Goal: Book appointment/travel/reservation

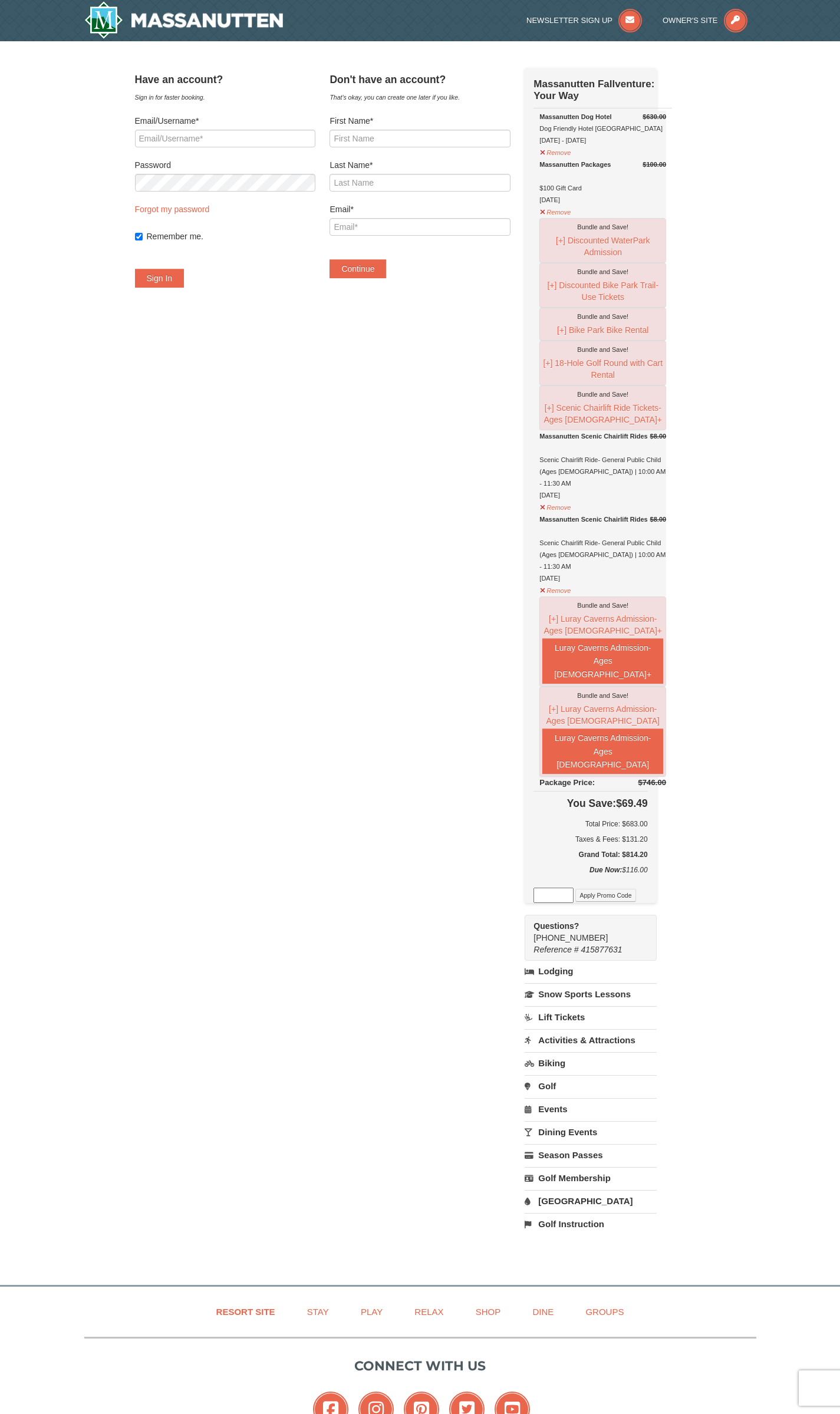
click at [580, 1143] on link "Dining Events" at bounding box center [590, 1132] width 131 height 22
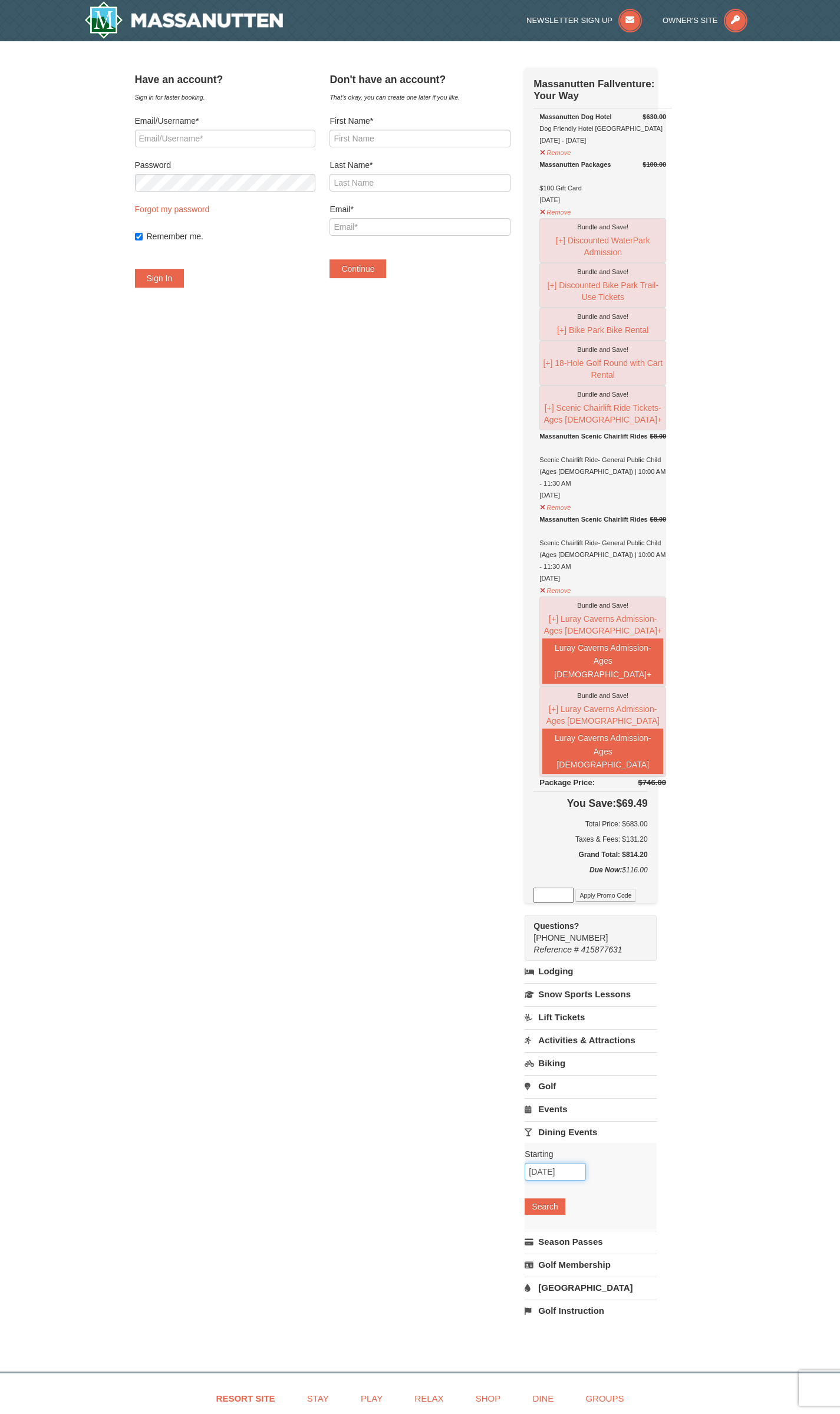
click at [561, 1181] on input "[DATE]" at bounding box center [555, 1171] width 61 height 18
drag, startPoint x: 447, startPoint y: 1184, endPoint x: 455, endPoint y: 1186, distance: 8.2
click at [447, 1184] on div "Have an account? Sign in for faster booking. Email/Username* Password Forgot my…" at bounding box center [420, 701] width 571 height 1266
click at [573, 1181] on input "[DATE]" at bounding box center [555, 1171] width 61 height 18
click at [621, 1224] on select "Sep Oct Nov Dec" at bounding box center [608, 1221] width 55 height 18
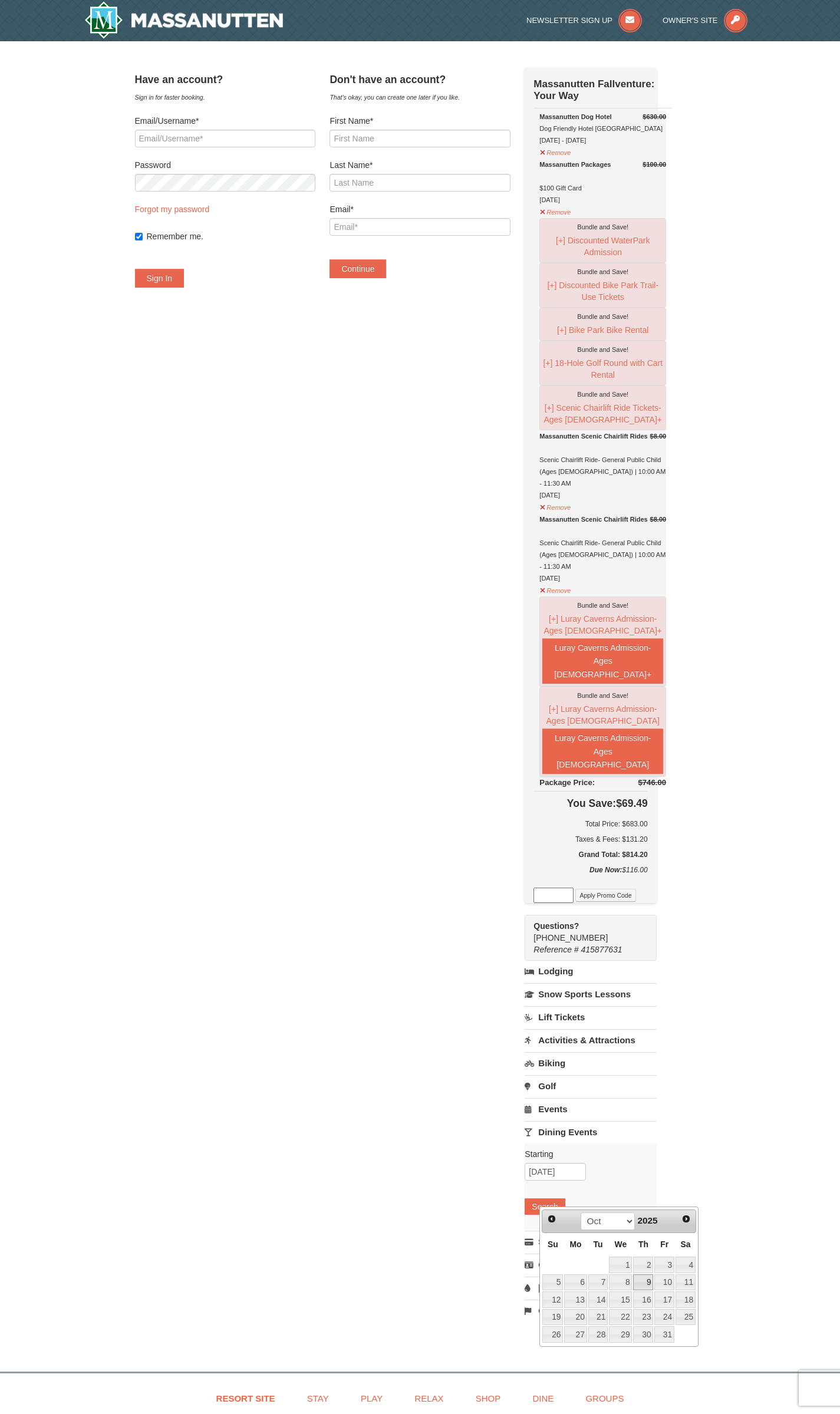
click at [650, 1283] on link "9" at bounding box center [642, 1282] width 20 height 16
type input "[DATE]"
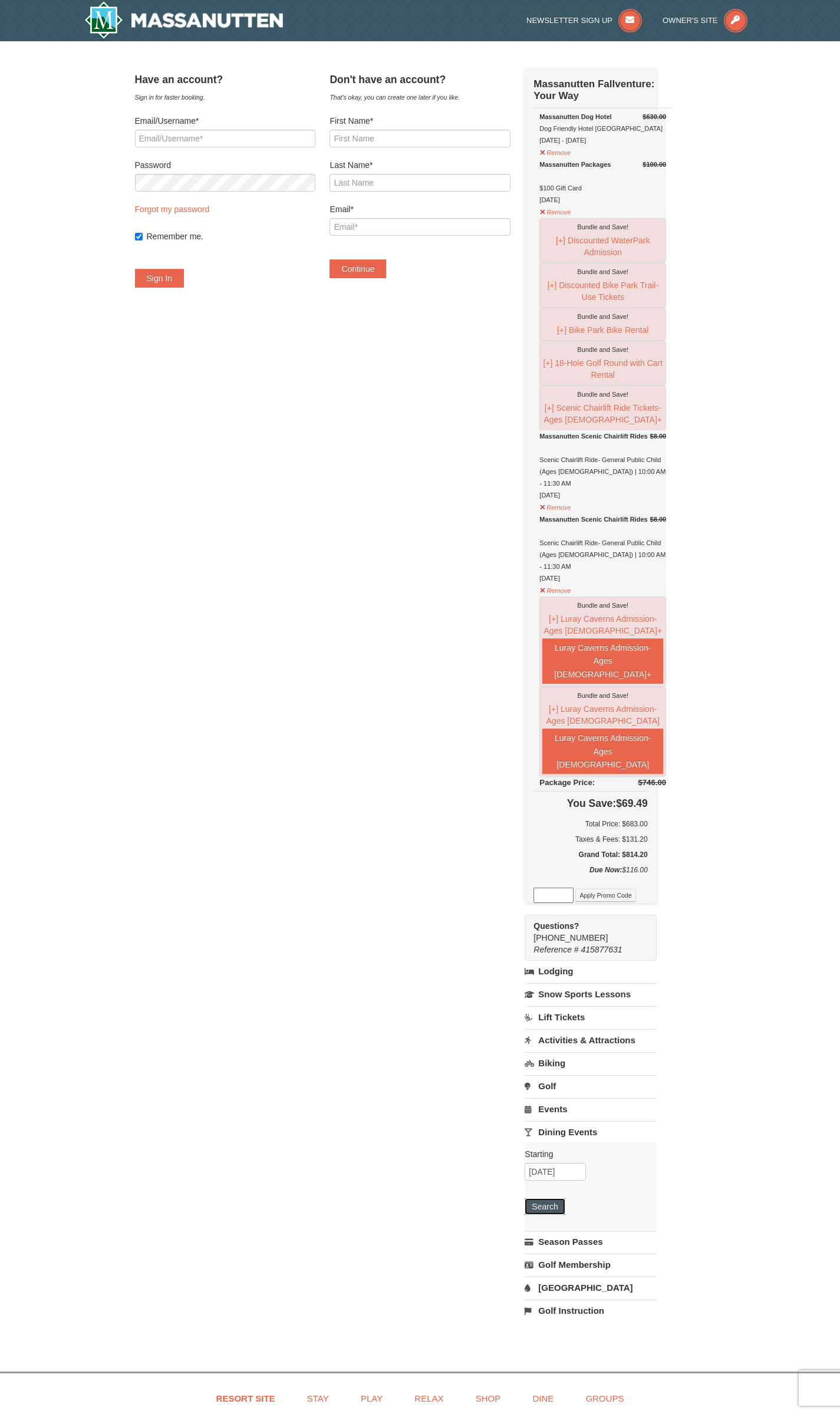
click at [565, 1215] on button "Search" at bounding box center [545, 1206] width 40 height 16
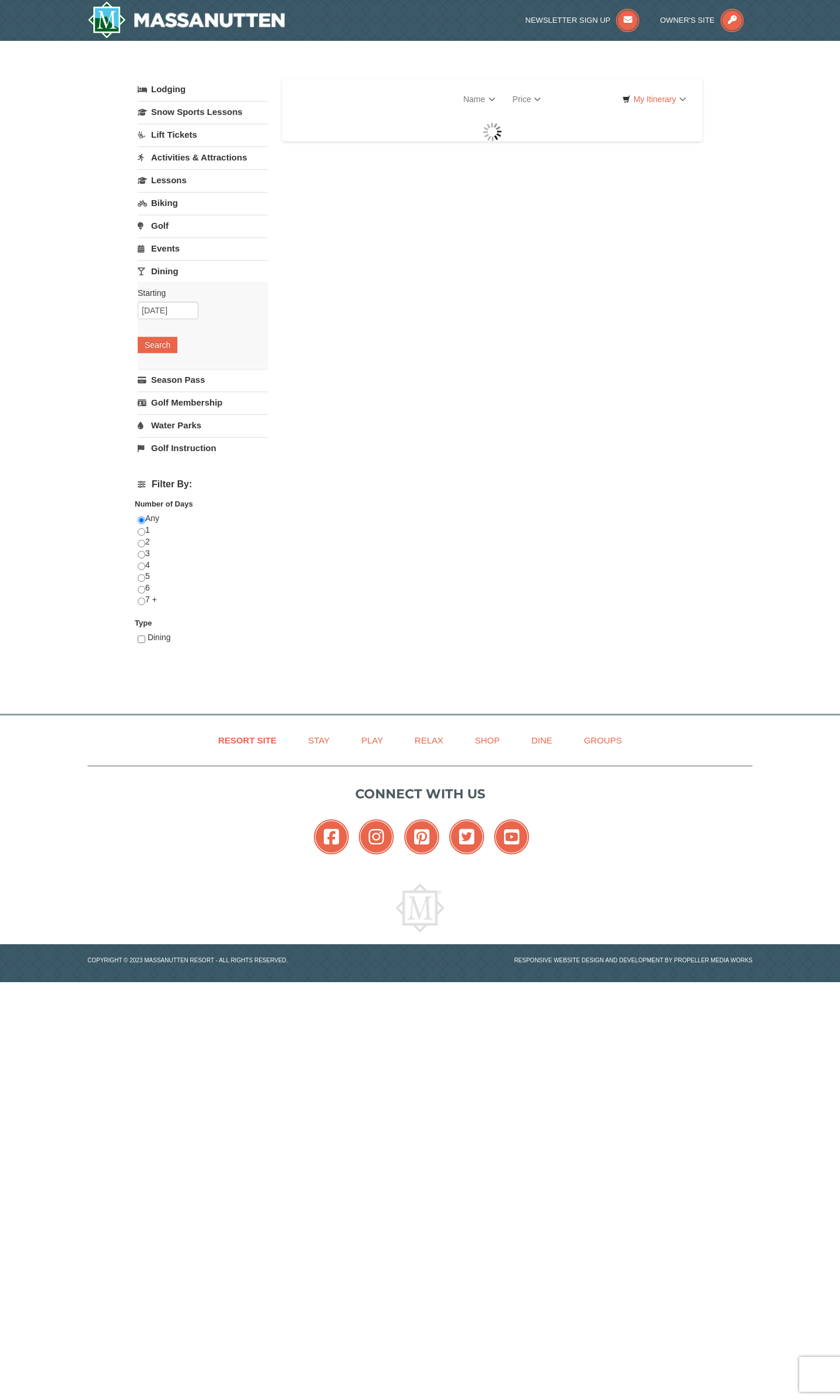
select select "9"
